Goal: Task Accomplishment & Management: Manage account settings

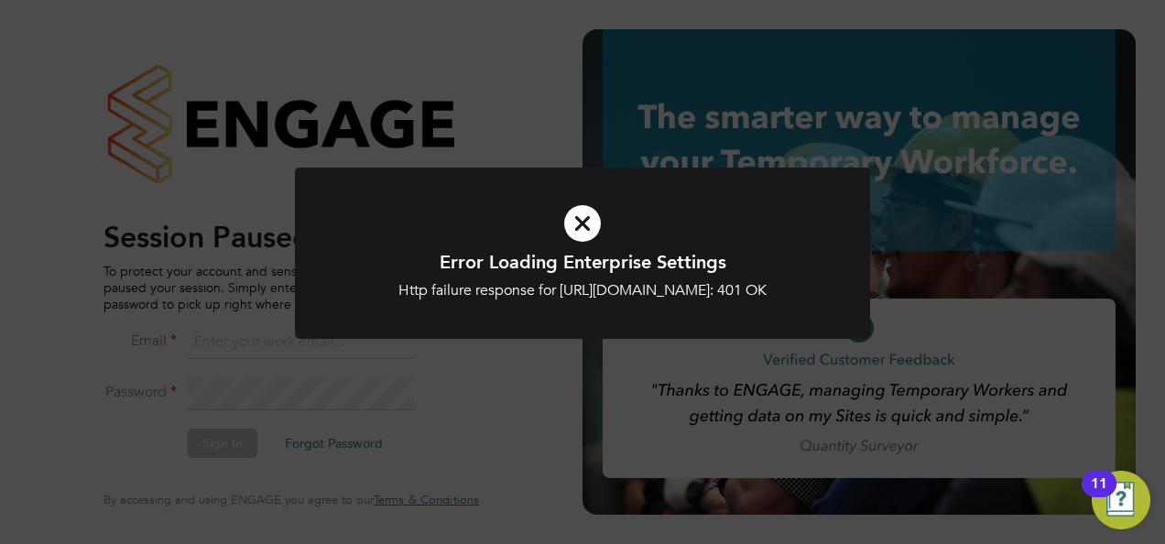
type input "[EMAIL_ADDRESS][DOMAIN_NAME]"
click at [582, 250] on h1 "Error Loading Enterprise Settings" at bounding box center [582, 262] width 476 height 24
click at [582, 222] on icon at bounding box center [582, 223] width 476 height 71
click at [235, 442] on div "Error Loading Enterprise Settings Http failure response for [URL][DOMAIN_NAME]:…" at bounding box center [582, 272] width 1165 height 544
click at [570, 219] on icon at bounding box center [582, 223] width 476 height 71
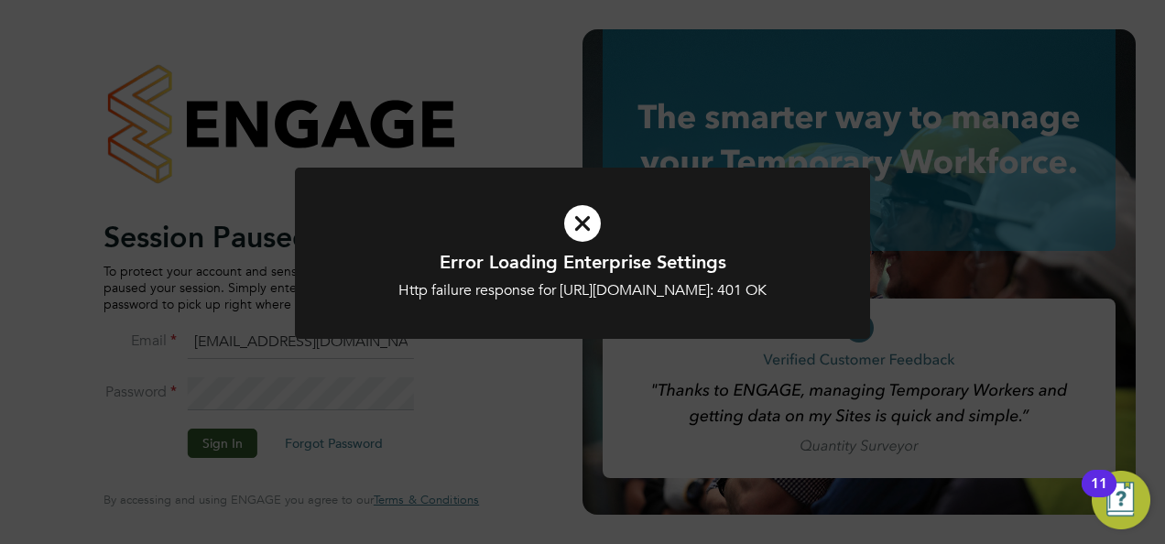
click at [225, 439] on div "Error Loading Enterprise Settings Http failure response for [URL][DOMAIN_NAME]:…" at bounding box center [582, 272] width 1165 height 544
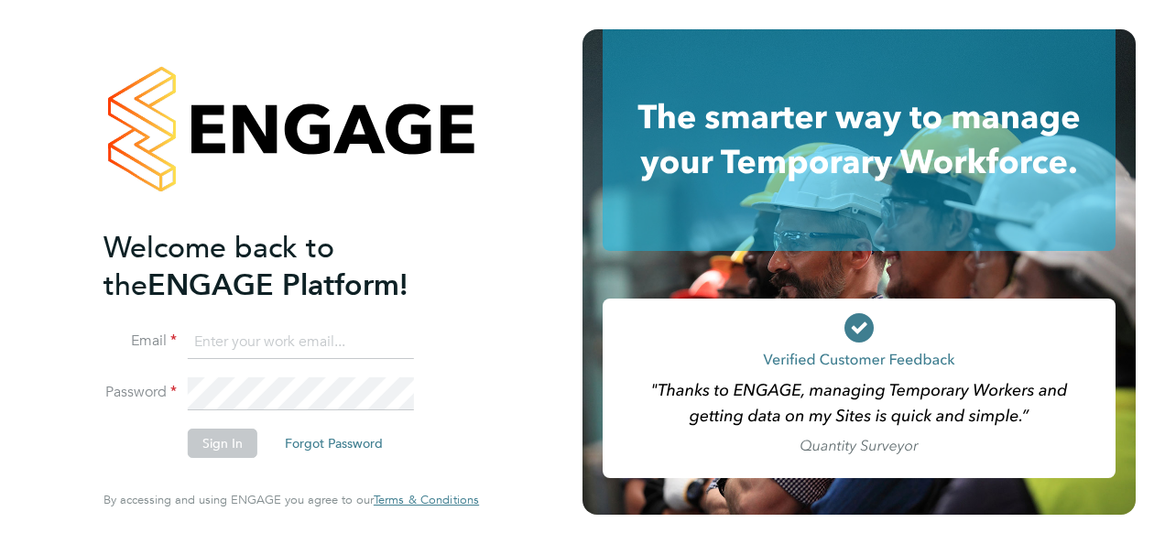
type input "[EMAIL_ADDRESS][DOMAIN_NAME]"
click at [202, 439] on button "Sign In" at bounding box center [223, 443] width 70 height 29
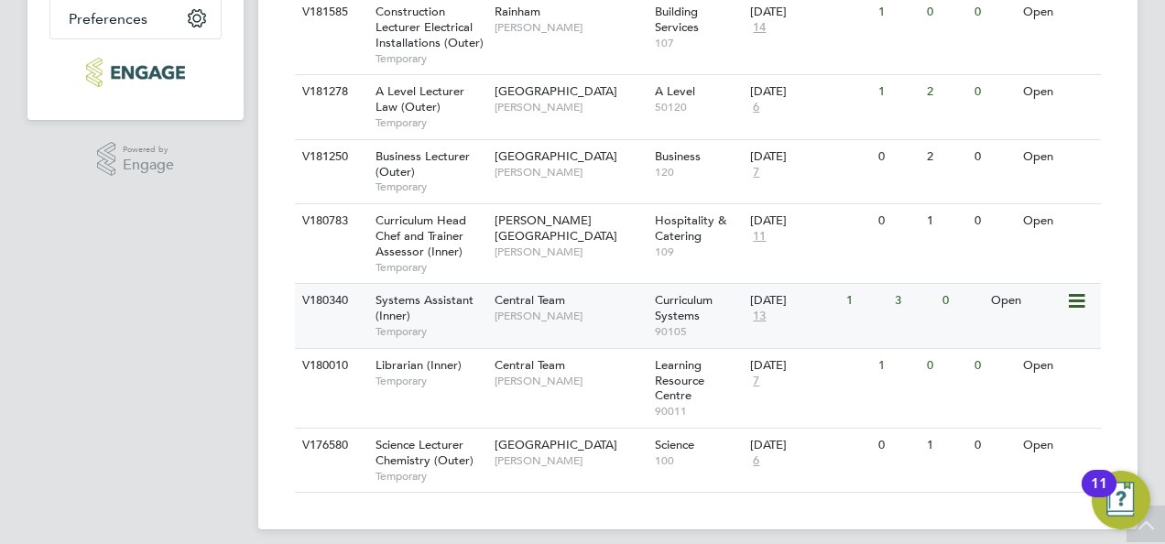
scroll to position [497, 0]
